Goal: Find specific page/section

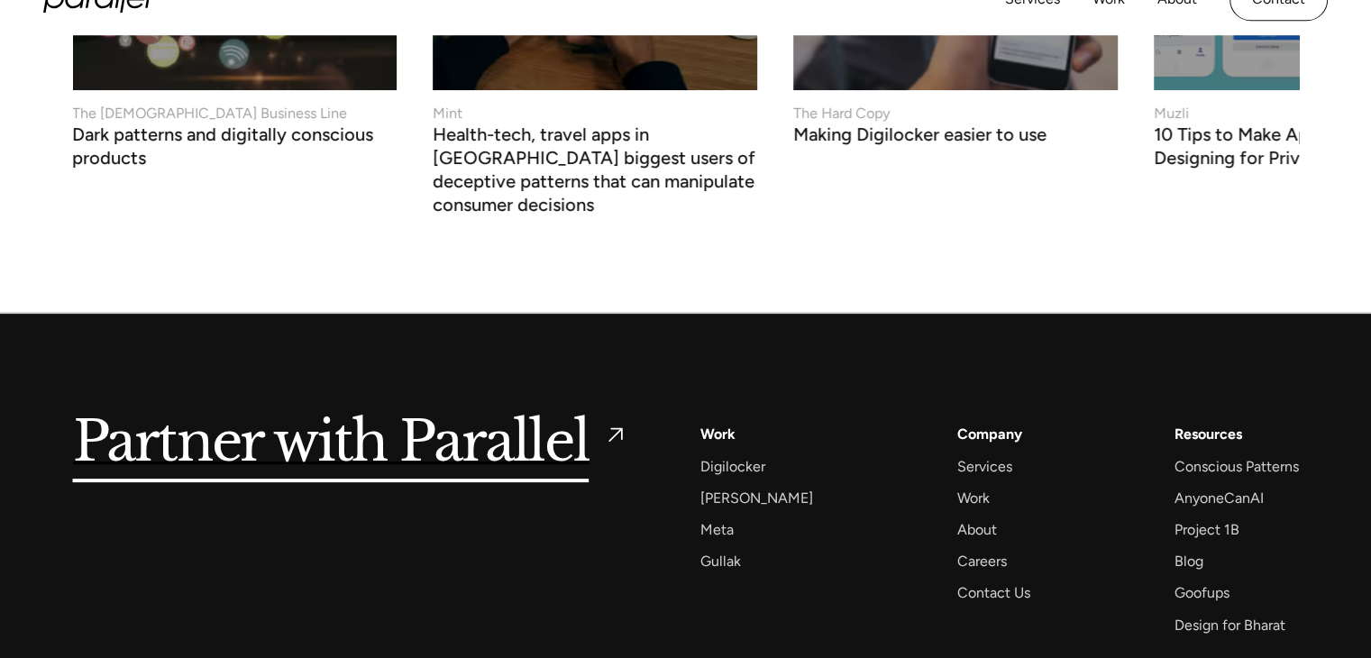
scroll to position [7242, 0]
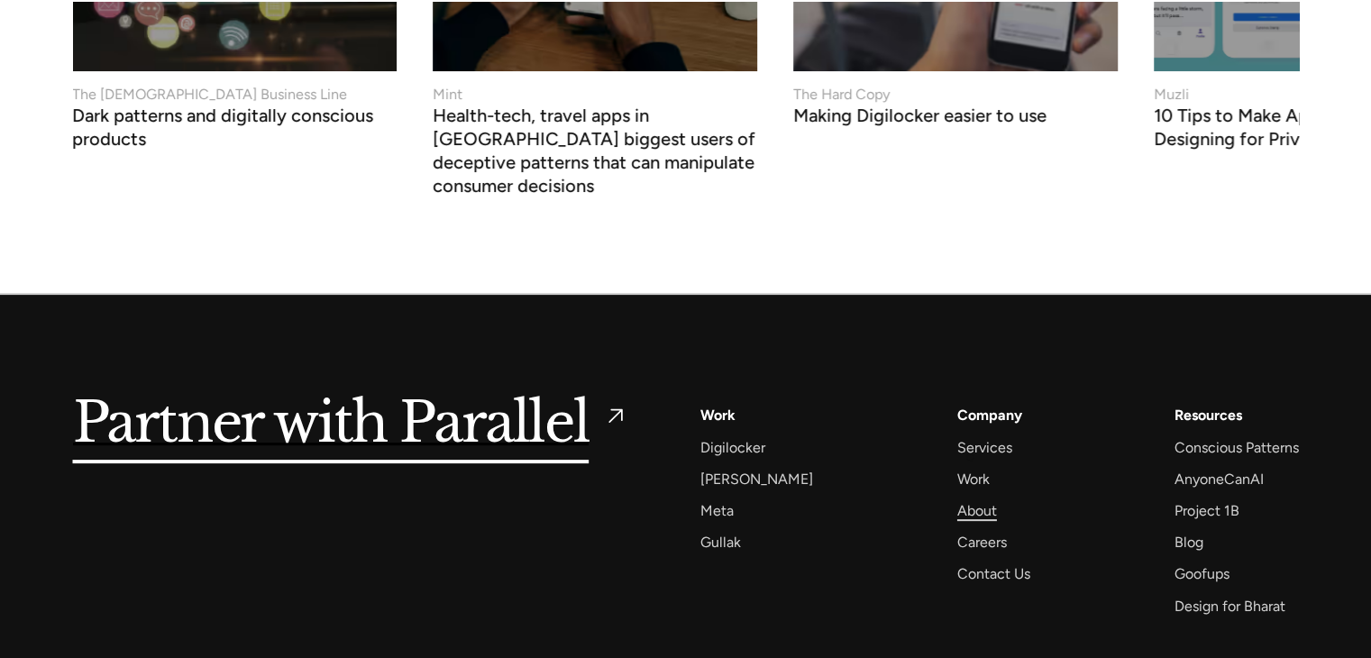
click at [970, 498] on div "About" at bounding box center [977, 510] width 40 height 24
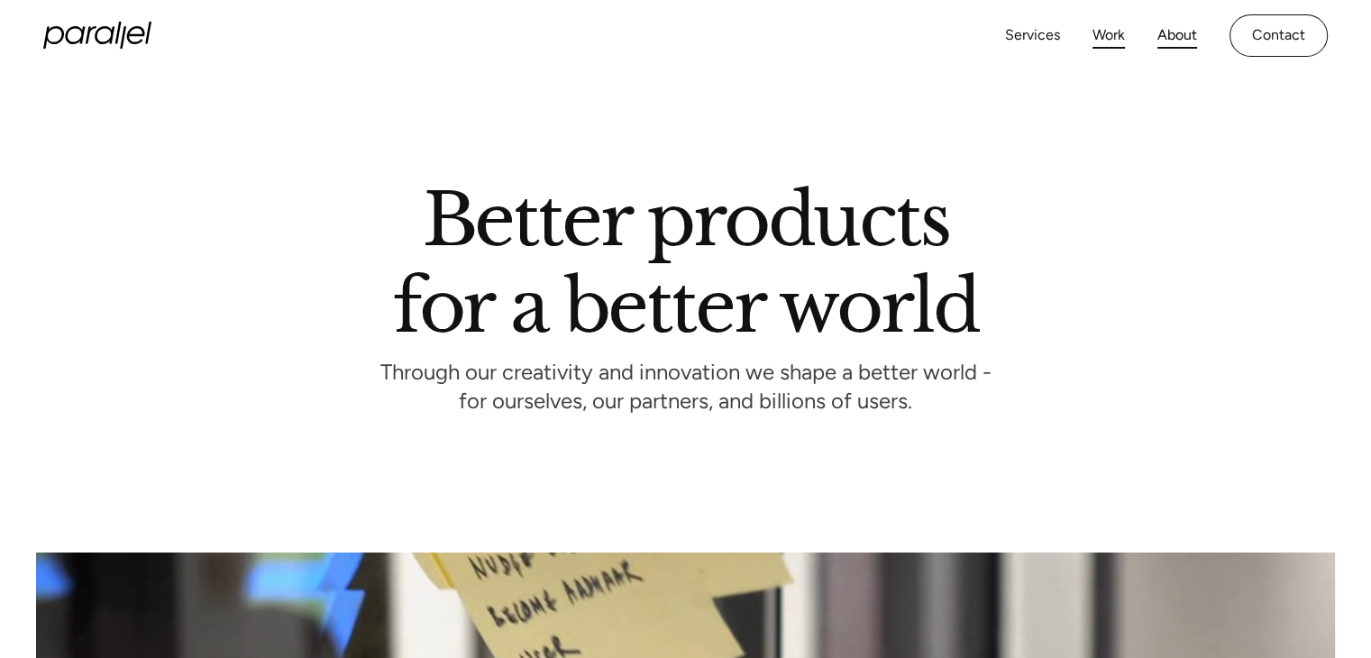
click at [1101, 29] on link "Work" at bounding box center [1108, 36] width 32 height 26
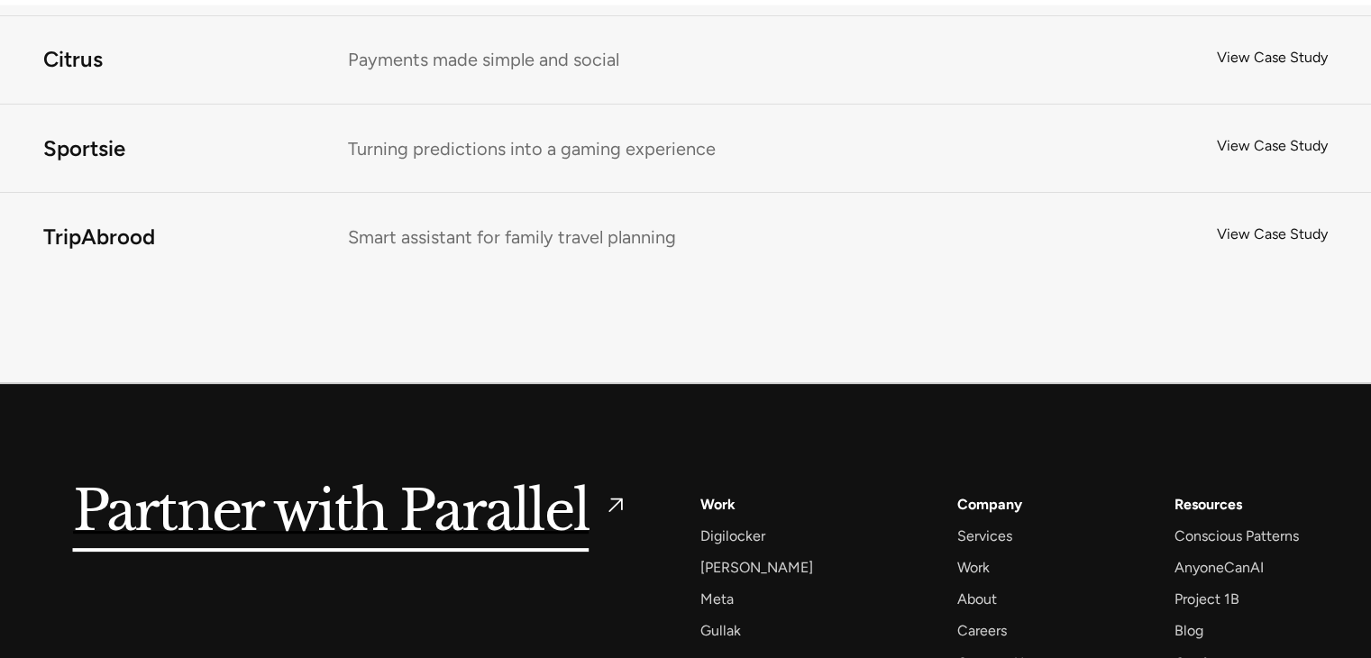
scroll to position [14218, 0]
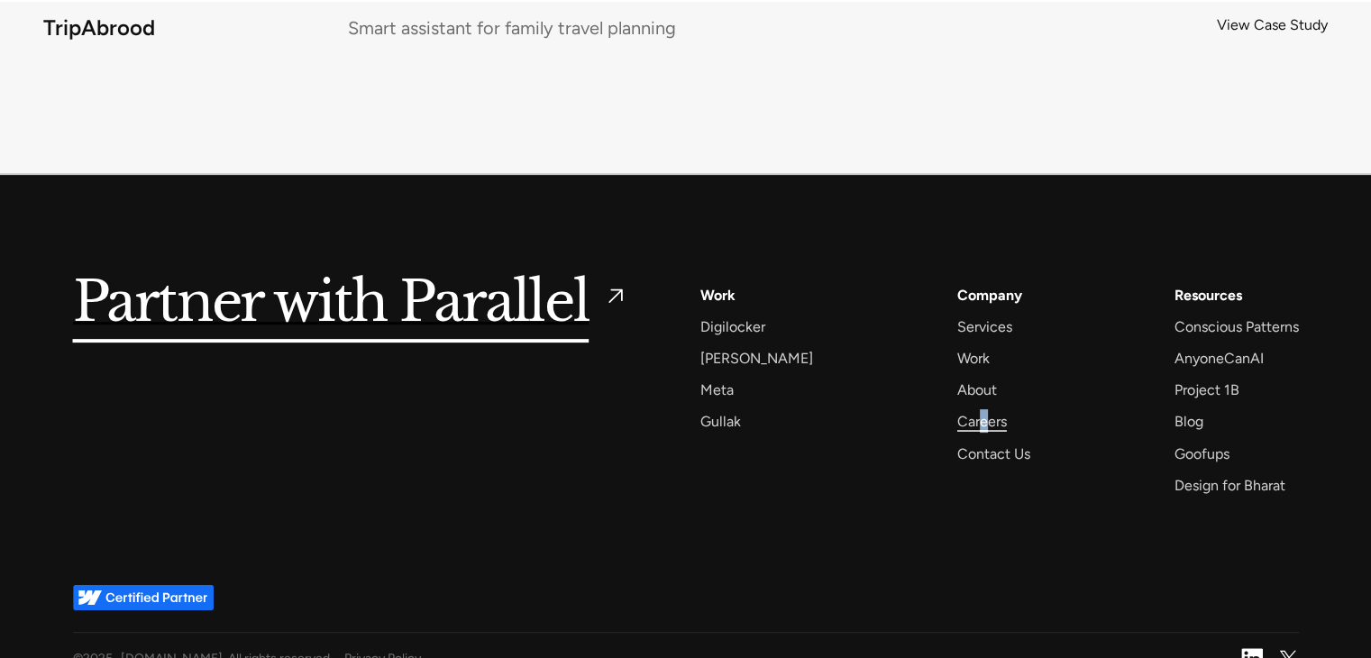
drag, startPoint x: 957, startPoint y: 407, endPoint x: 961, endPoint y: 395, distance: 13.1
click at [961, 395] on div "Company Services Work About Careers Contact Us" at bounding box center [993, 374] width 73 height 183
click at [961, 409] on div "Careers" at bounding box center [982, 421] width 50 height 24
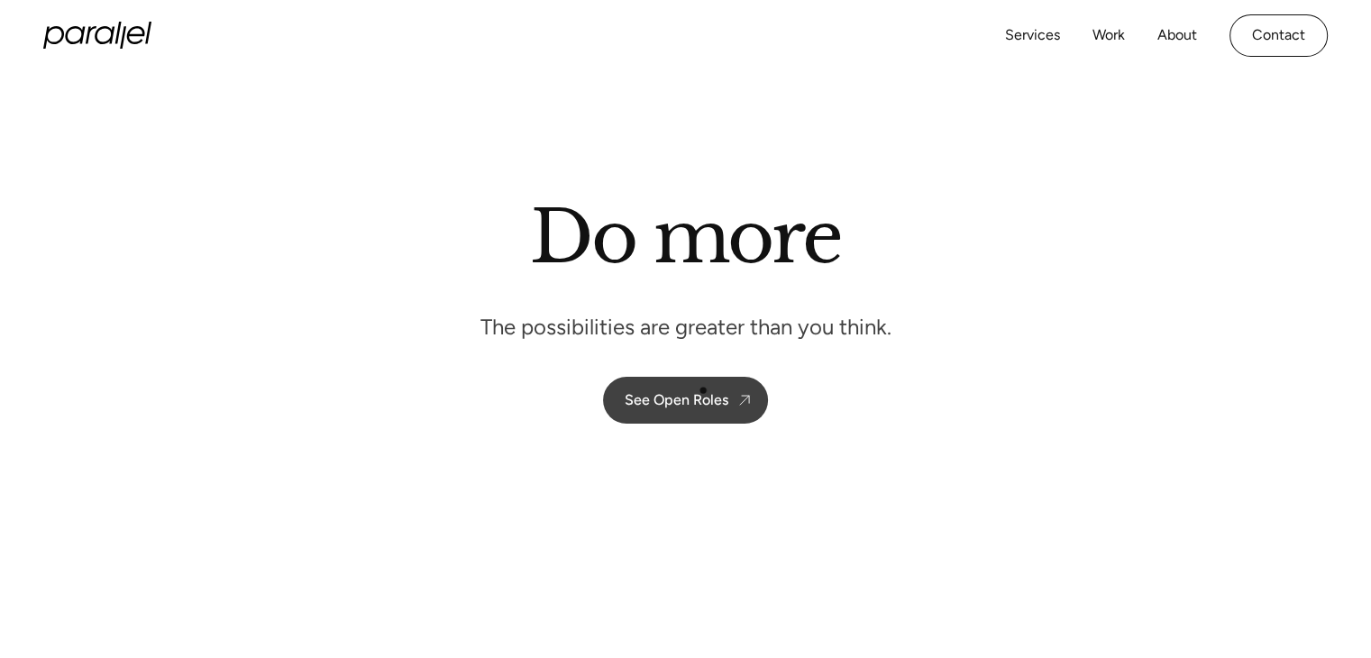
click at [703, 390] on link "See Open Roles" at bounding box center [685, 400] width 165 height 47
